Goal: Use online tool/utility: Utilize a website feature to perform a specific function

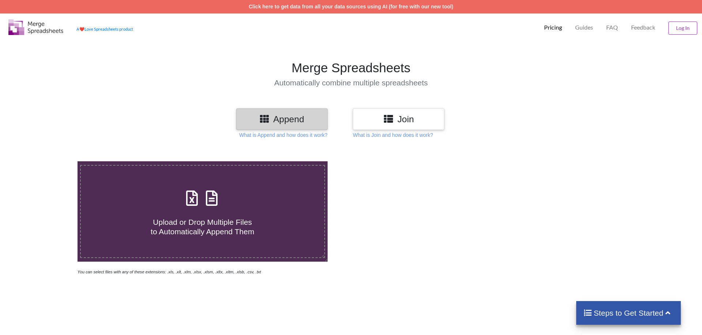
click at [205, 219] on span "Upload or Drop Multiple Files to Automatically Append Them" at bounding box center [202, 227] width 103 height 18
click at [50, 162] on input "Upload or Drop Multiple Files to Automatically Append Them" at bounding box center [50, 162] width 0 height 0
type input "C:\fakepath\[PERSON_NAME]xlsx"
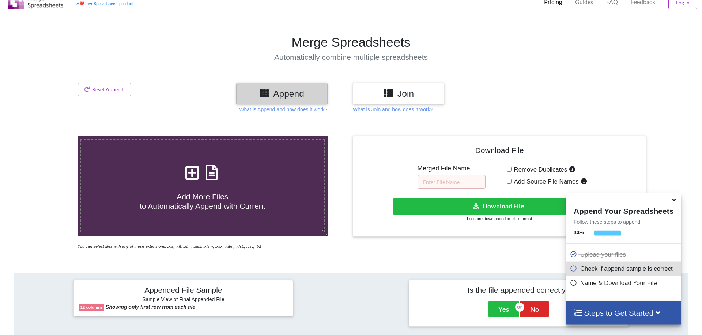
scroll to position [37, 0]
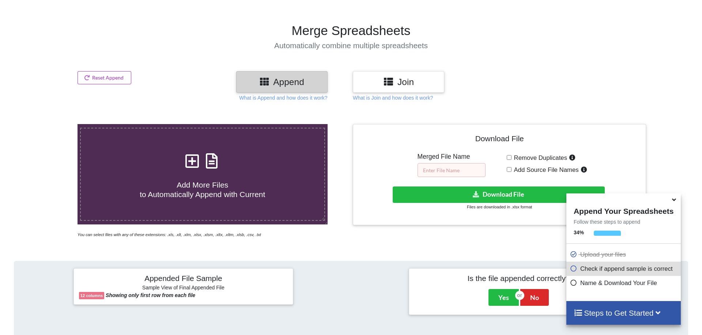
click at [453, 163] on input "text" at bounding box center [451, 170] width 68 height 14
type input "g"
type input "goup1"
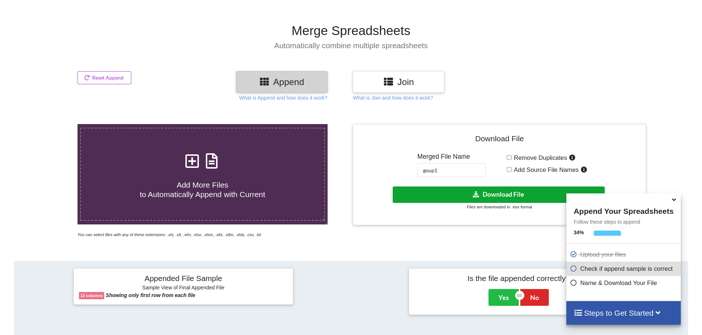
click at [494, 187] on button "Download File" at bounding box center [498, 195] width 212 height 16
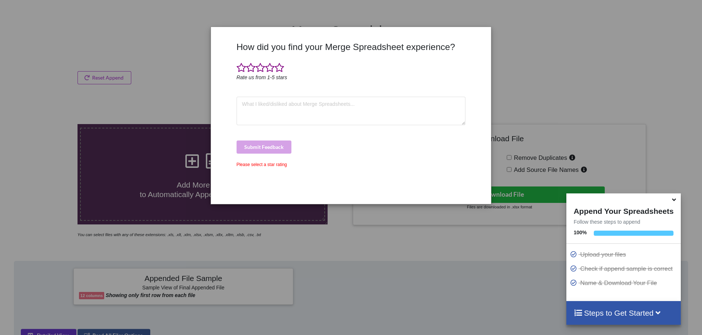
click at [109, 46] on div "How did you find your Merge Spreadsheet experience? Rate us from 1-5 stars Subm…" at bounding box center [351, 167] width 702 height 335
